Goal: Transaction & Acquisition: Purchase product/service

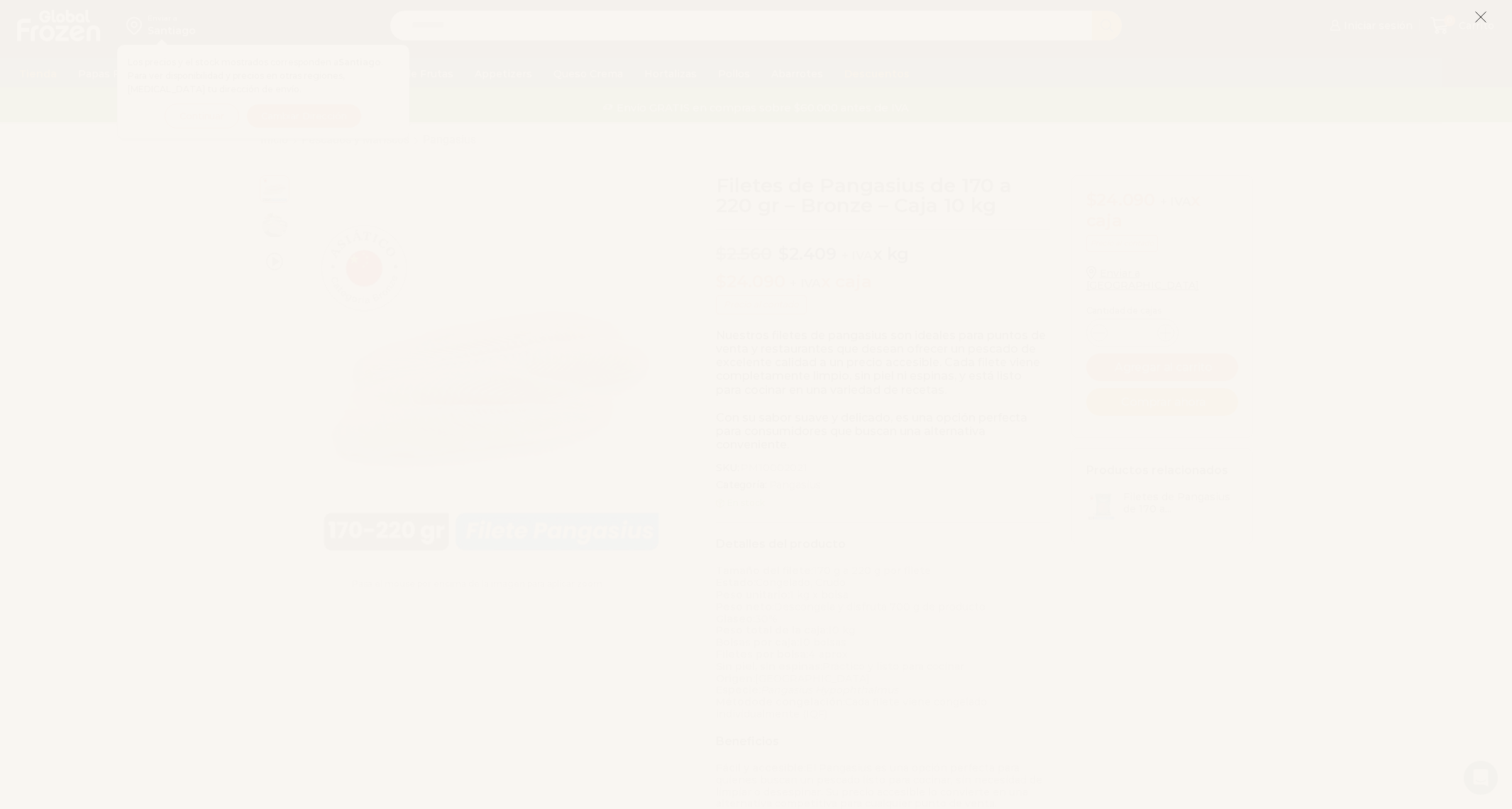
click at [1482, 15] on line at bounding box center [1480, 16] width 10 height 10
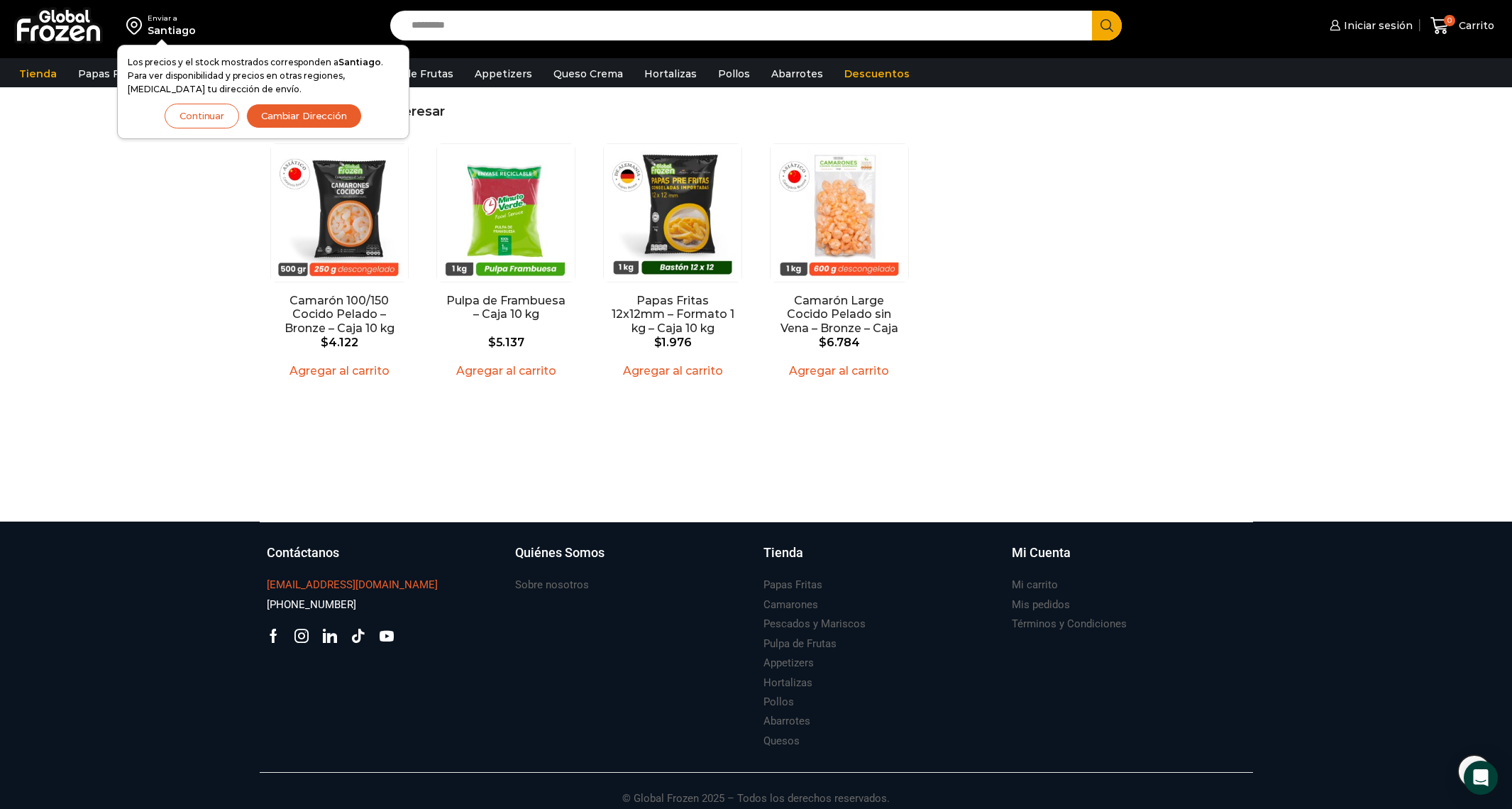
scroll to position [1344, 0]
click at [302, 629] on icon at bounding box center [302, 636] width 14 height 14
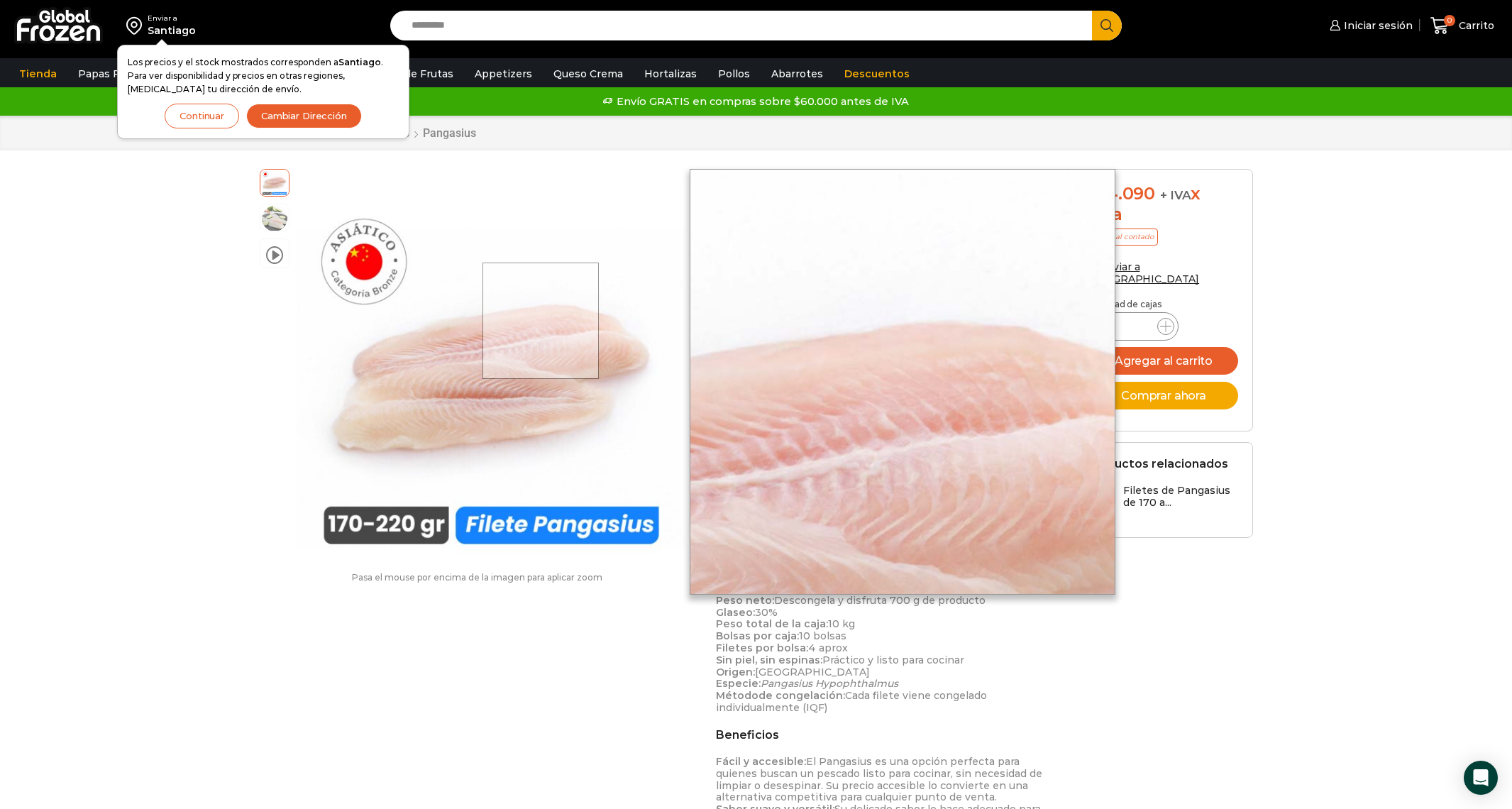
scroll to position [0, 0]
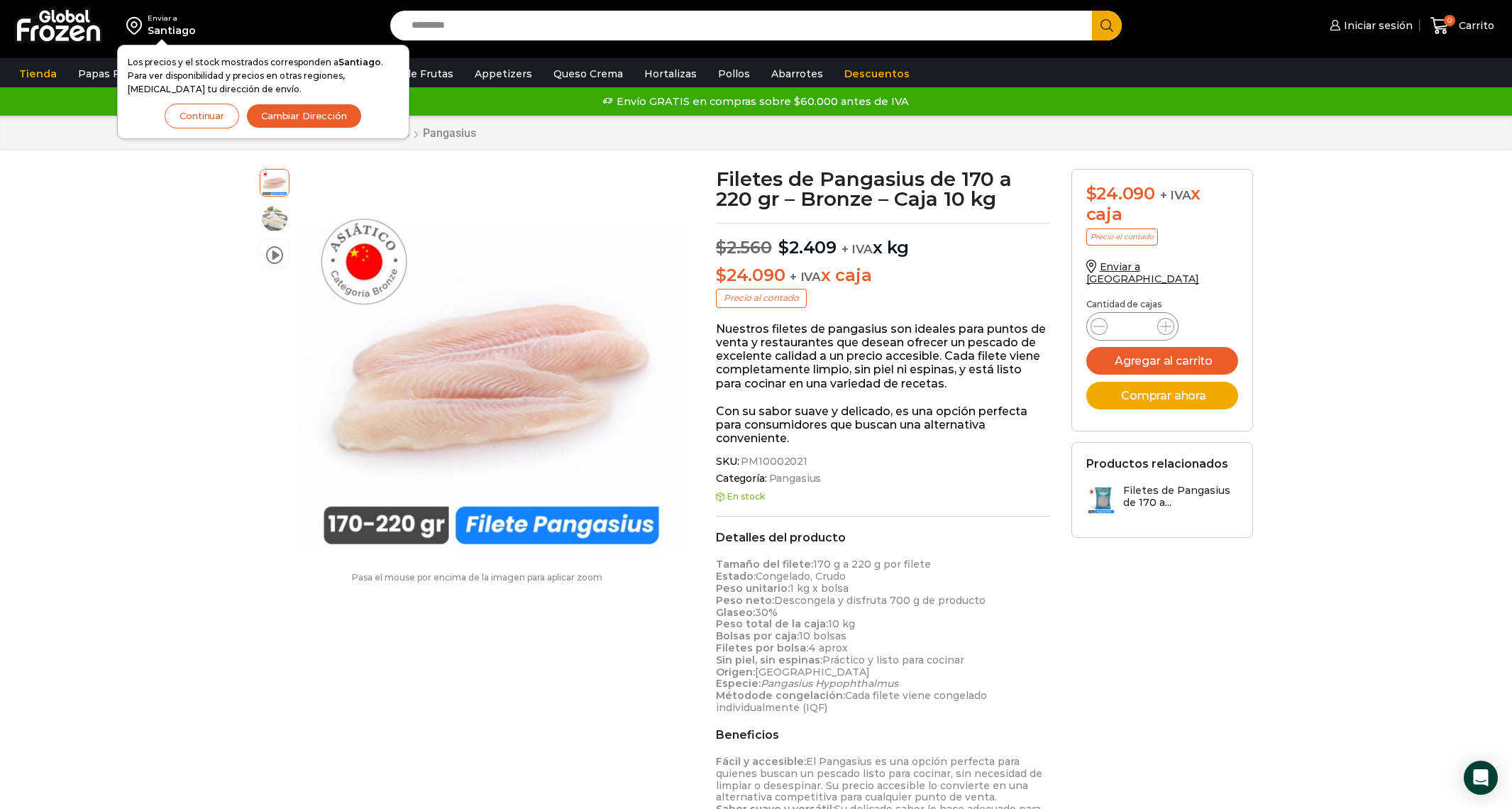
click at [678, 104] on div "Envío GRATIS en compras sobre $60.000 antes de IVA Envío GRATIS en compras sobr…" at bounding box center [756, 102] width 1508 height 22
click at [176, 31] on div "Santiago" at bounding box center [172, 31] width 49 height 14
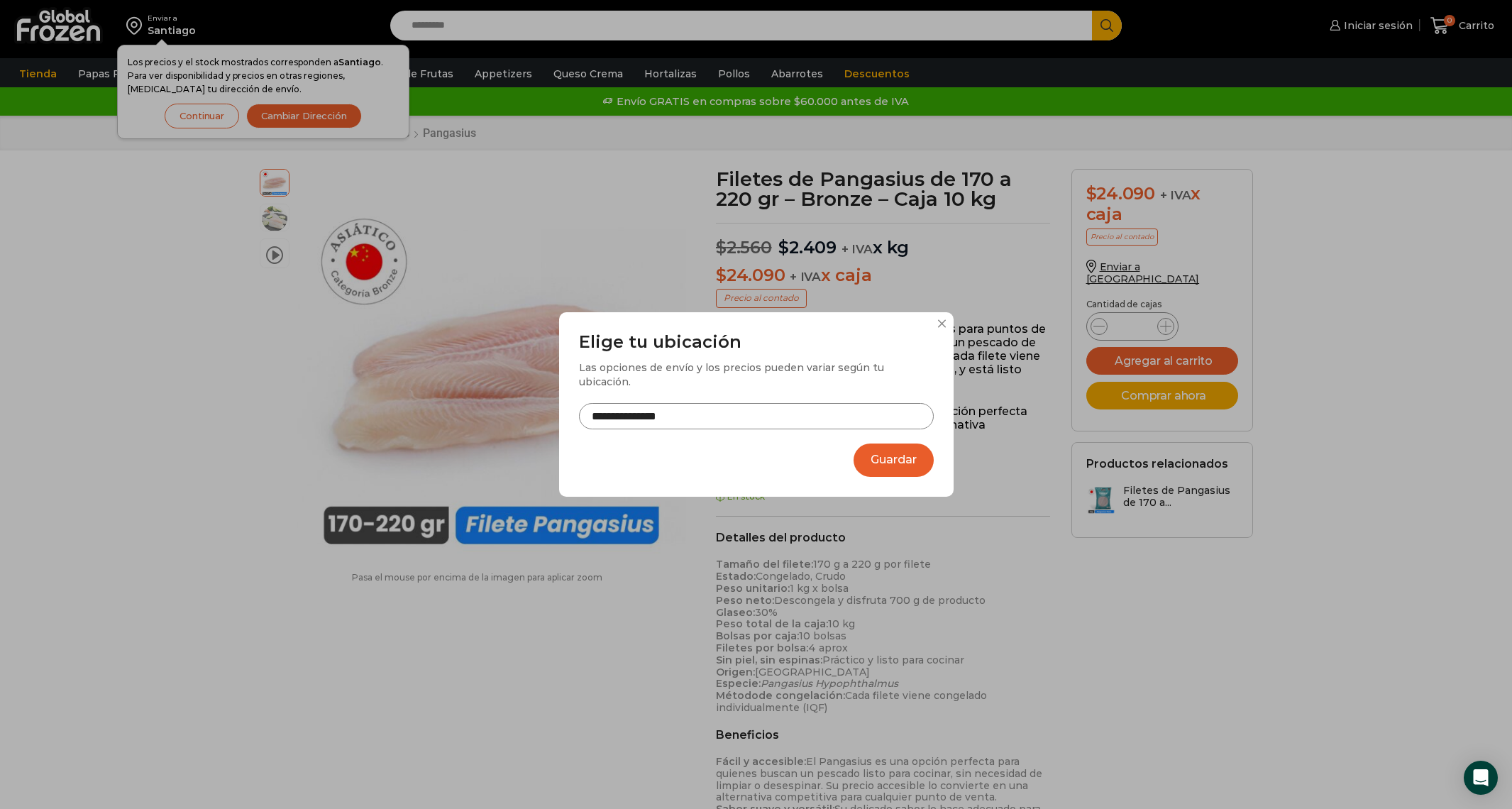
click at [711, 417] on input "**********" at bounding box center [756, 416] width 355 height 26
click at [940, 327] on button at bounding box center [942, 323] width 8 height 8
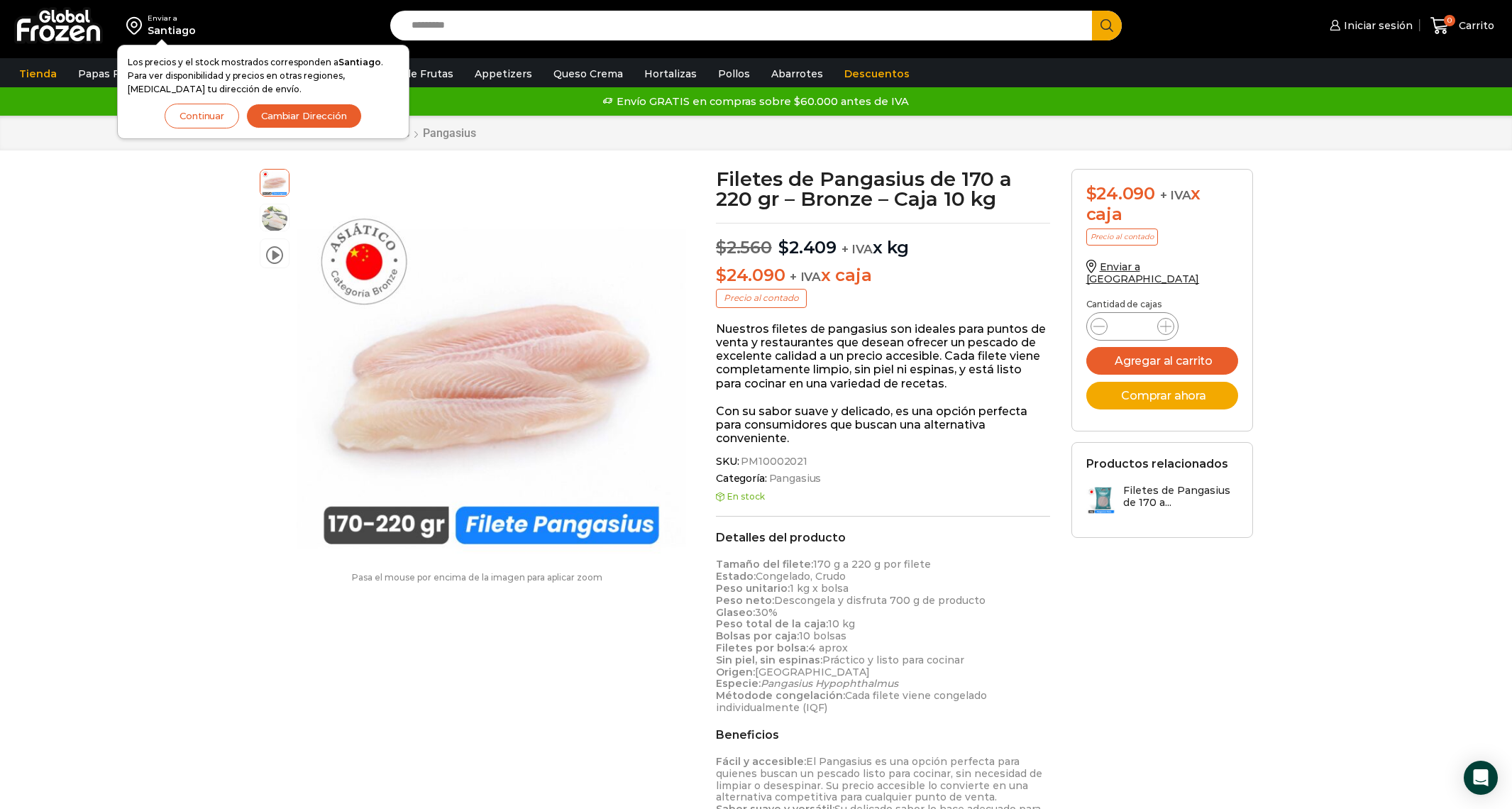
click at [186, 114] on button "Continuar" at bounding box center [202, 116] width 75 height 25
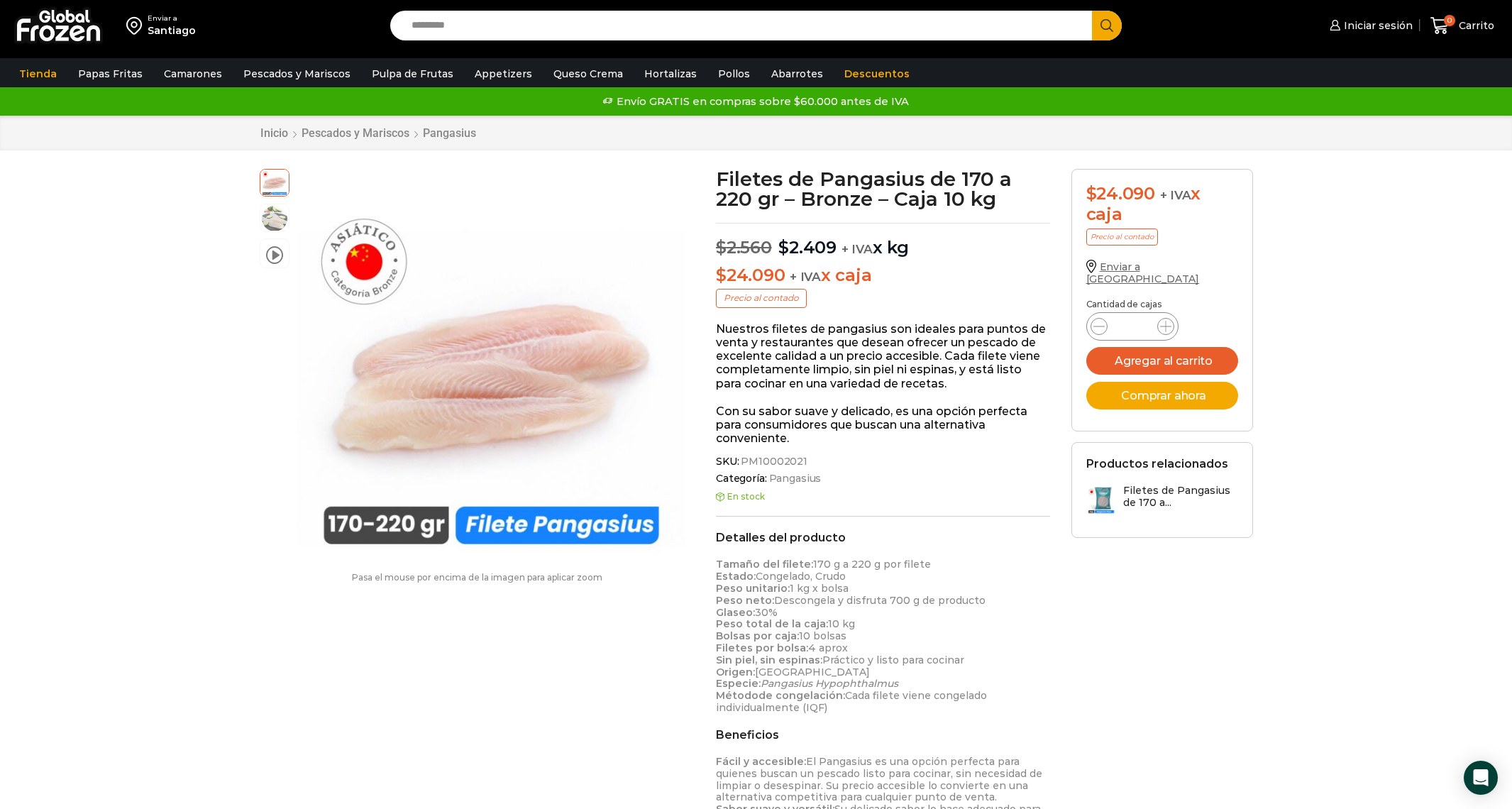
click at [1107, 268] on span "Enviar a [GEOGRAPHIC_DATA]" at bounding box center [1144, 273] width 113 height 25
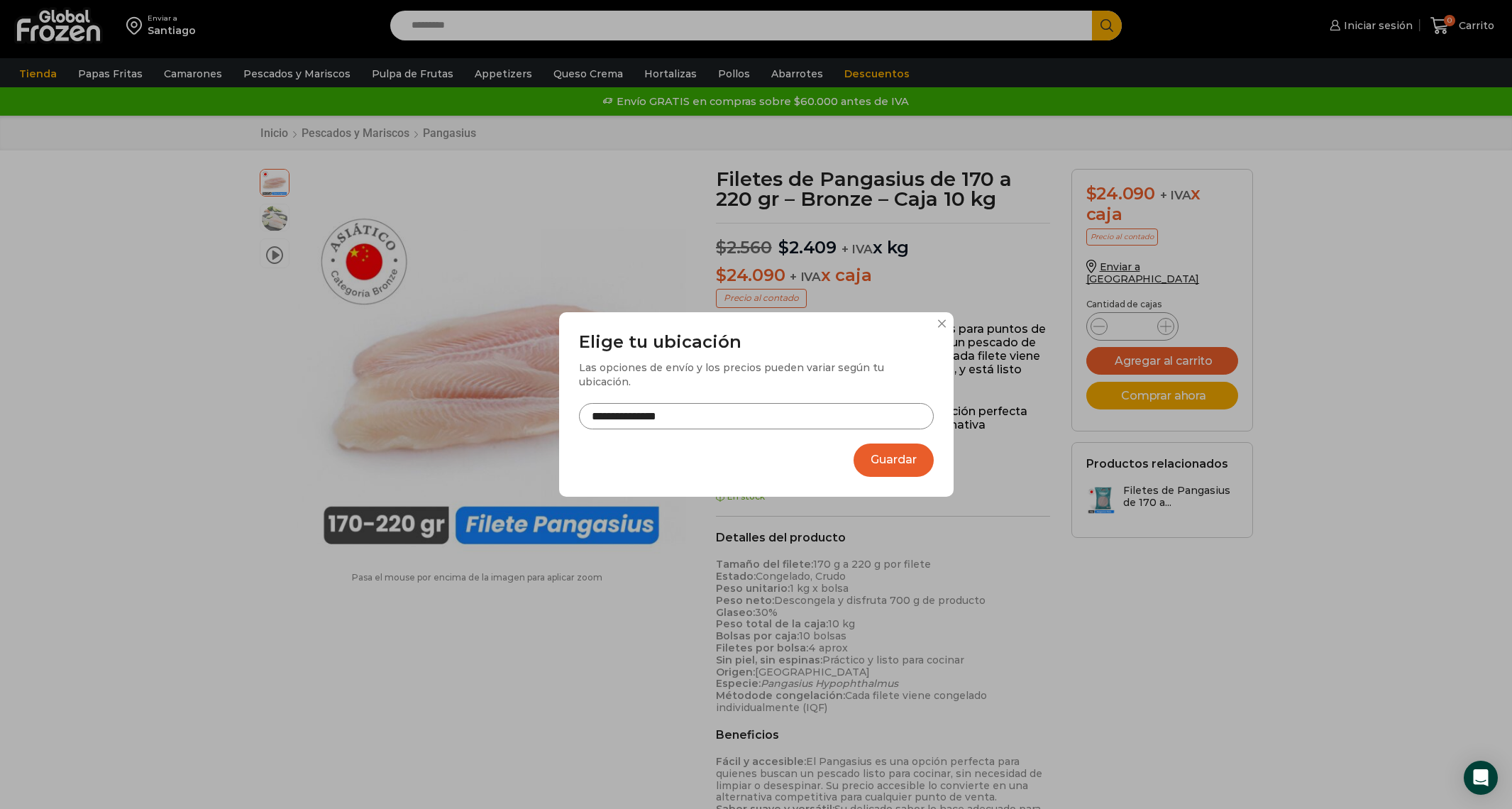
click at [861, 409] on input "**********" at bounding box center [756, 416] width 355 height 26
click at [935, 336] on div "**********" at bounding box center [756, 405] width 394 height 186
click at [944, 328] on button at bounding box center [942, 323] width 8 height 8
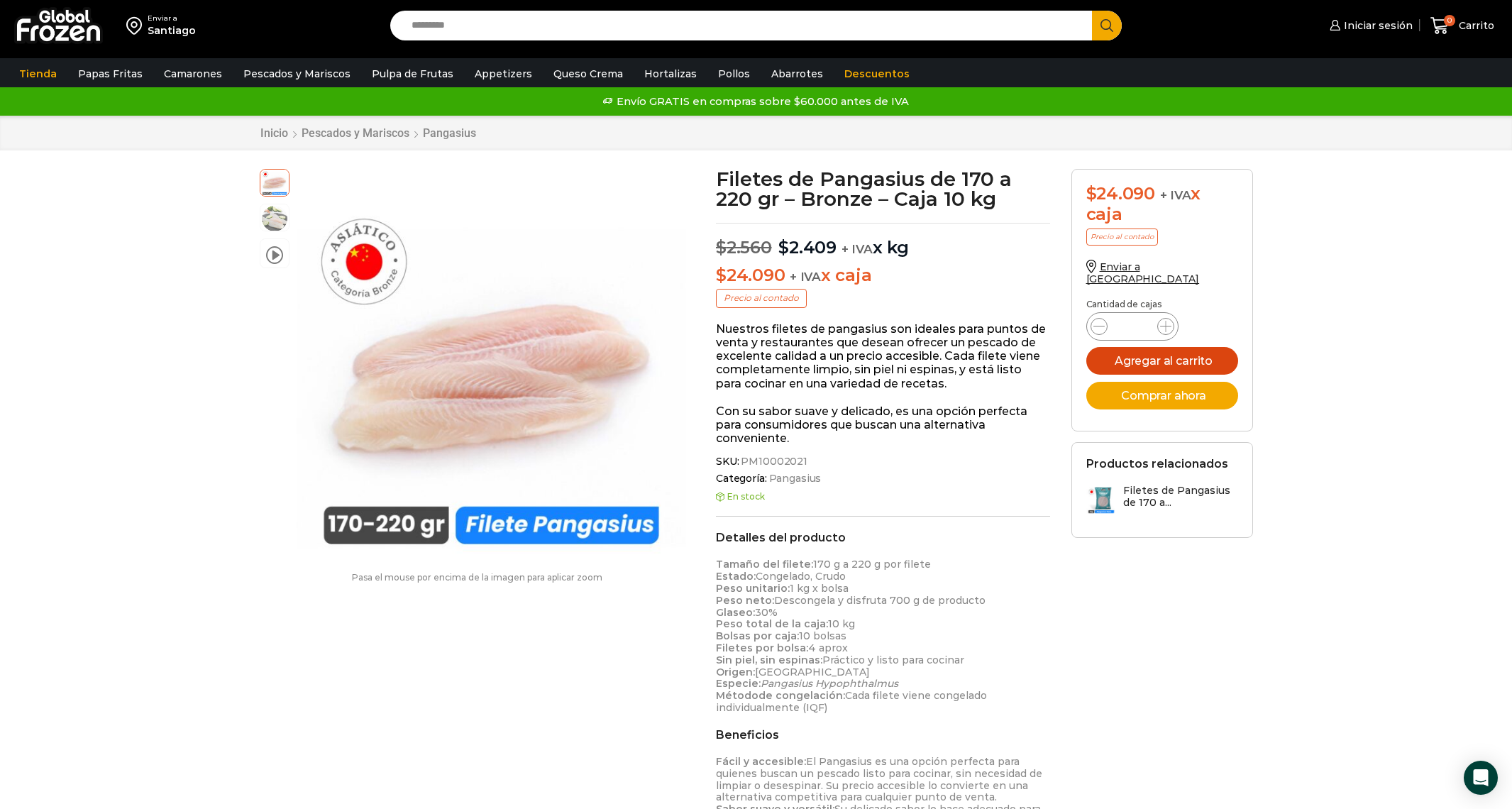
click at [1210, 347] on button "Agregar al carrito" at bounding box center [1163, 360] width 152 height 28
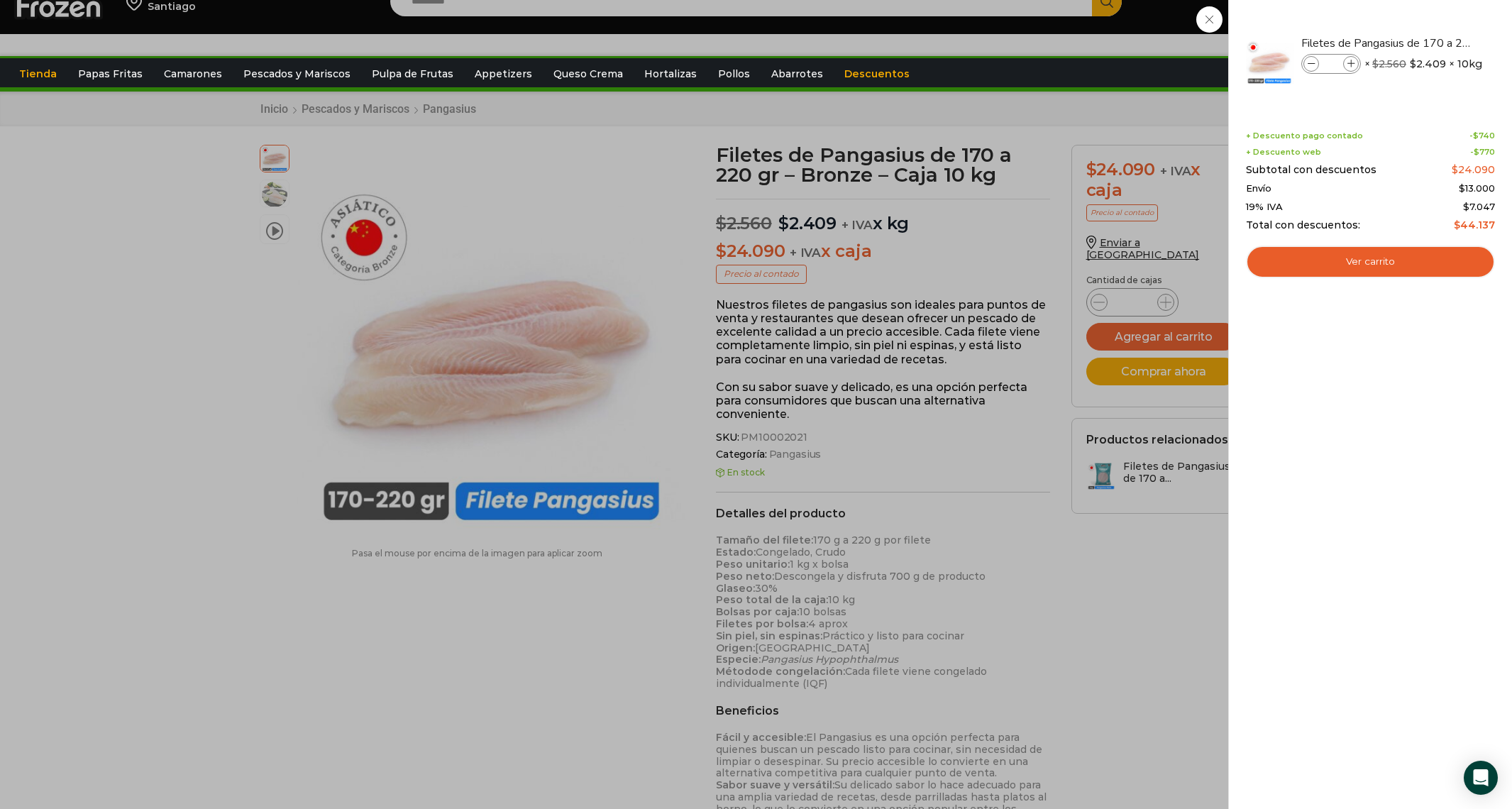
scroll to position [27, 1]
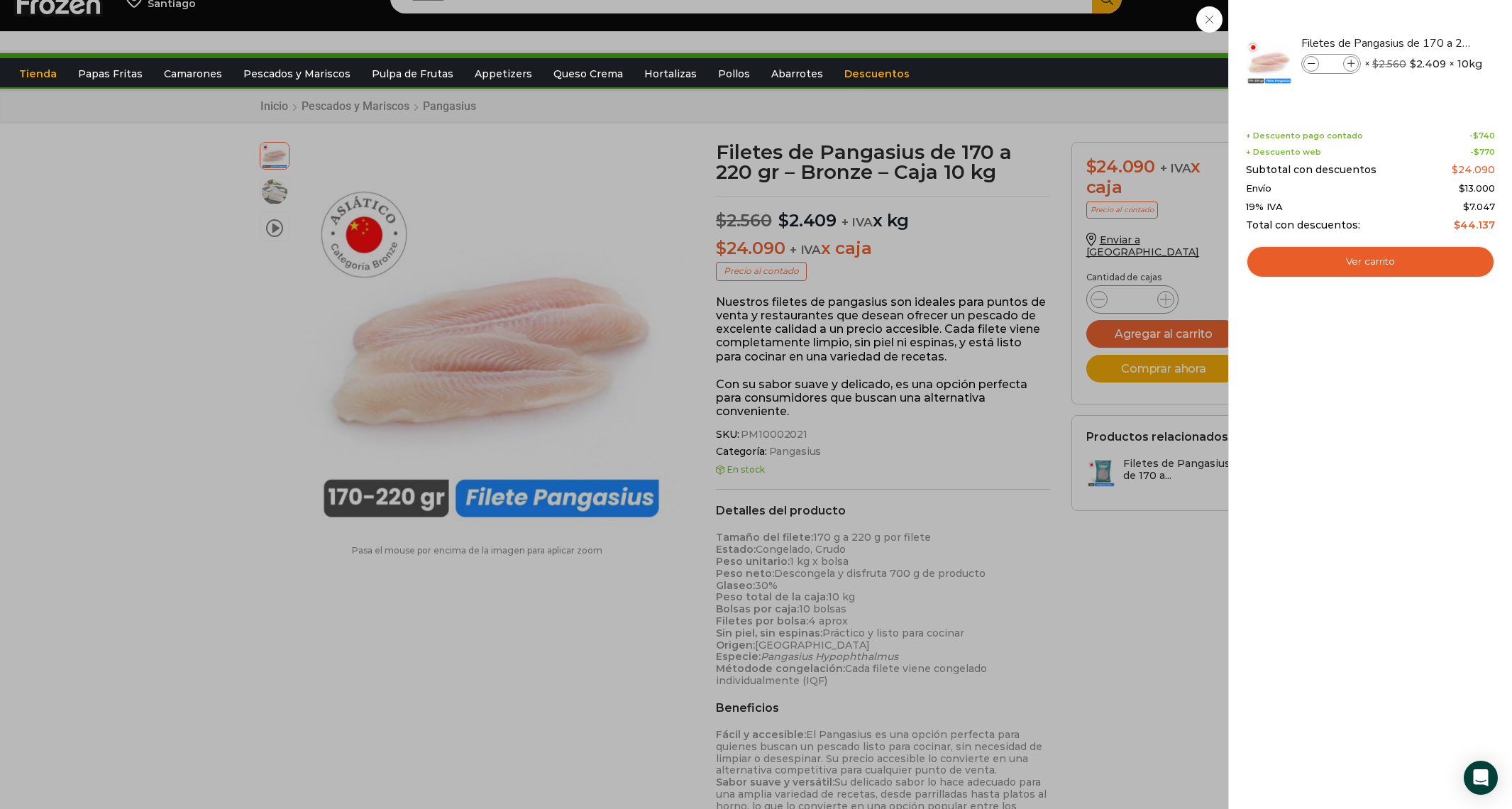
drag, startPoint x: 1161, startPoint y: 236, endPoint x: 1174, endPoint y: 129, distance: 107.8
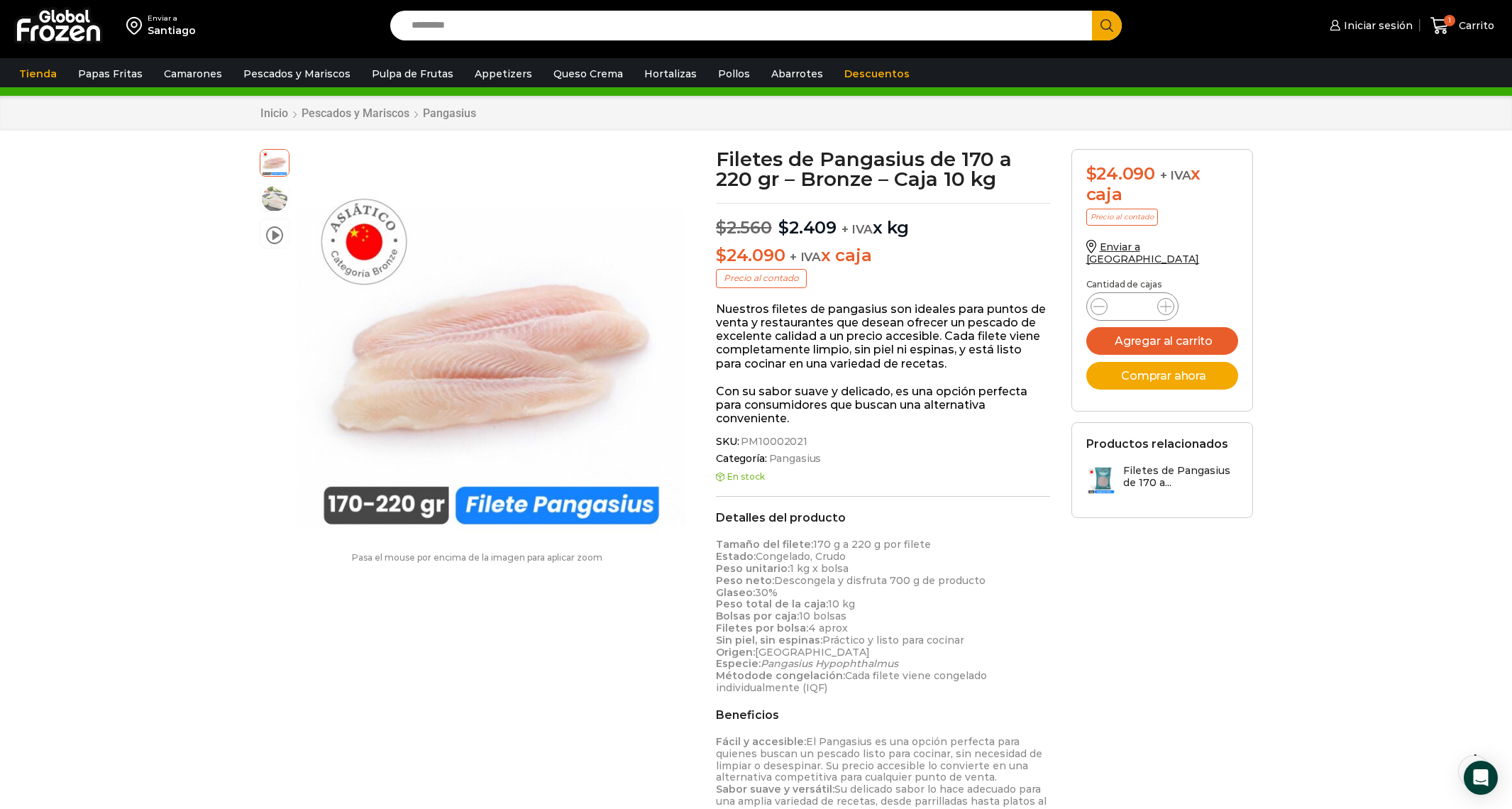
scroll to position [25, 0]
